Goal: Navigation & Orientation: Go to known website

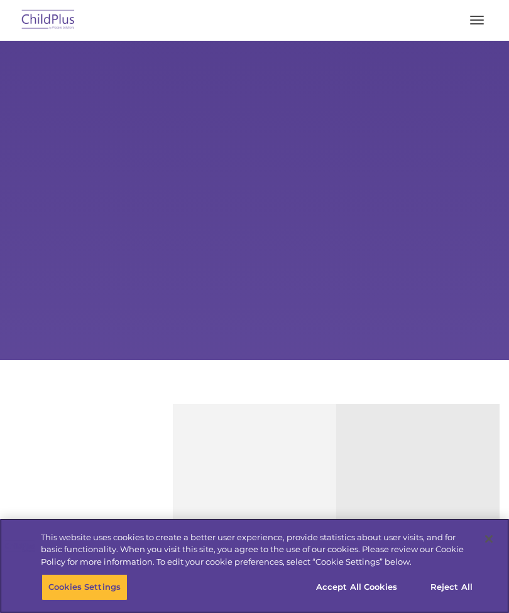
select select "MEDIUM"
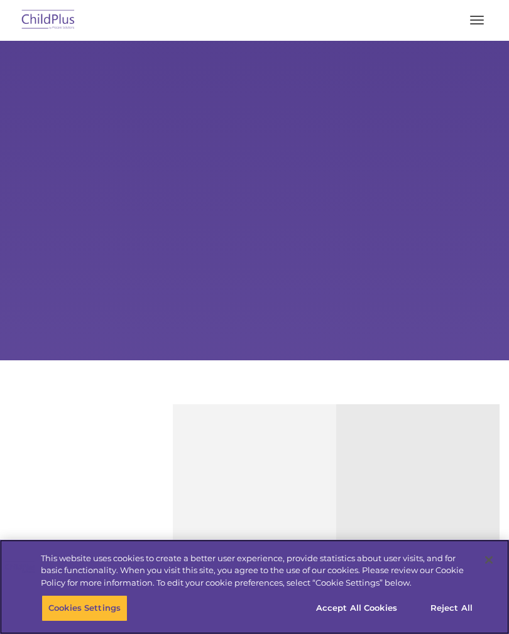
select select "MEDIUM"
click at [482, 18] on button "button" at bounding box center [476, 20] width 26 height 20
click at [476, 20] on span "button" at bounding box center [477, 19] width 14 height 1
click at [470, 10] on button "button" at bounding box center [476, 20] width 26 height 20
click at [471, 13] on button "button" at bounding box center [476, 20] width 26 height 20
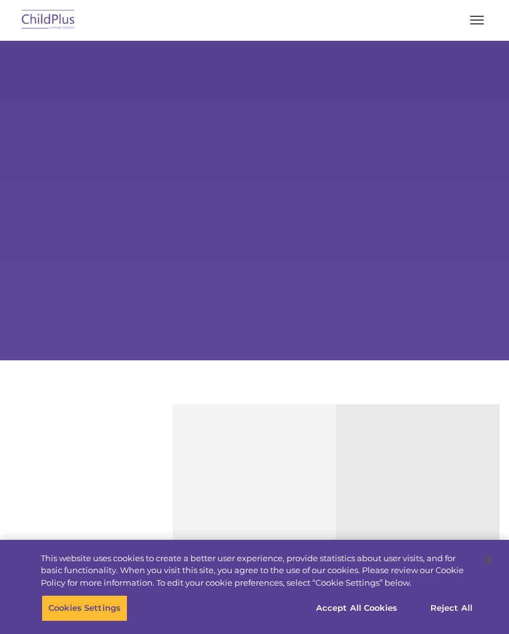
click at [50, 23] on img at bounding box center [48, 21] width 59 height 30
select select "MEDIUM"
click at [473, 23] on button "button" at bounding box center [476, 20] width 26 height 20
select select "MEDIUM"
click at [483, 23] on button "button" at bounding box center [476, 20] width 26 height 20
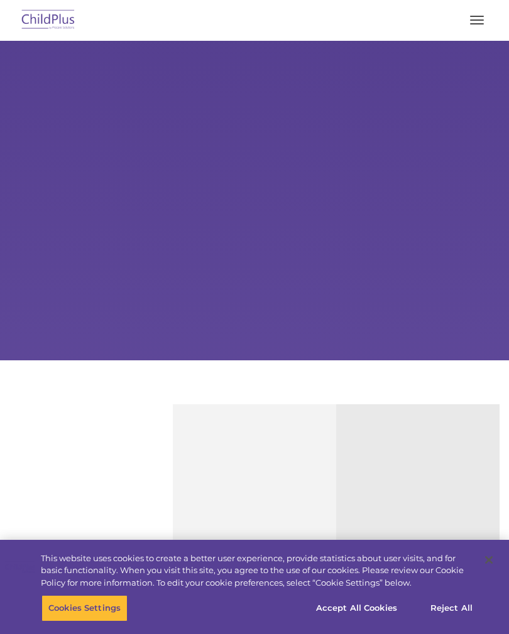
click at [57, 16] on img at bounding box center [48, 21] width 59 height 30
select select "MEDIUM"
click at [468, 11] on button "button" at bounding box center [476, 20] width 26 height 20
click at [472, 19] on span "button" at bounding box center [477, 19] width 14 height 1
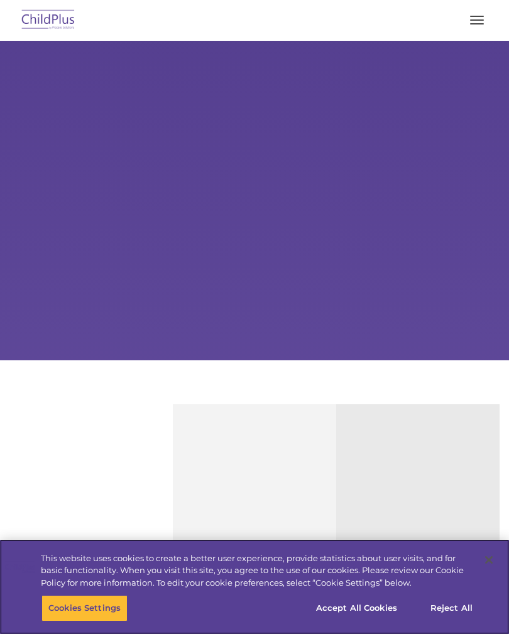
click at [454, 600] on button "Reject All" at bounding box center [451, 608] width 78 height 26
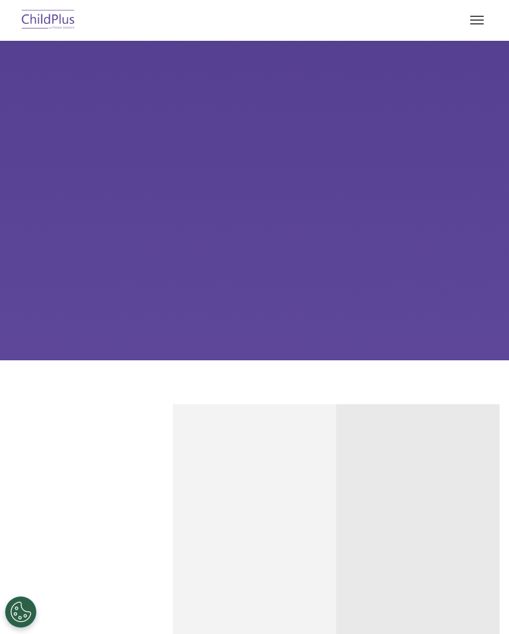
click at [465, 8] on div at bounding box center [254, 20] width 458 height 30
